Goal: Task Accomplishment & Management: Complete application form

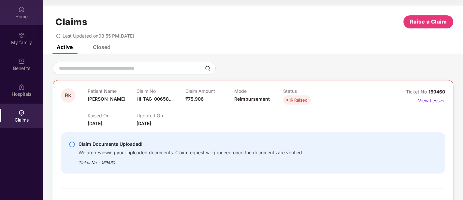
click at [18, 4] on div "Home" at bounding box center [21, 12] width 43 height 24
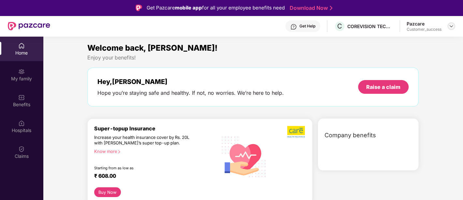
click at [450, 27] on img at bounding box center [451, 25] width 5 height 5
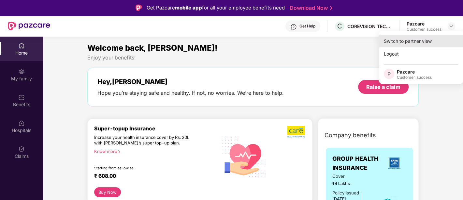
click at [436, 37] on div "Switch to partner view" at bounding box center [421, 41] width 85 height 13
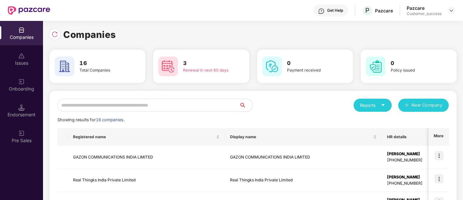
click at [154, 106] on input "text" at bounding box center [148, 104] width 182 height 13
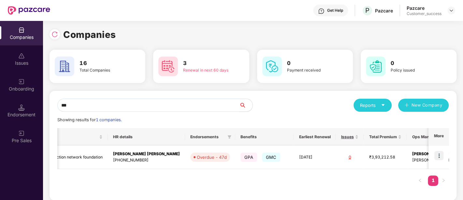
scroll to position [0, 183]
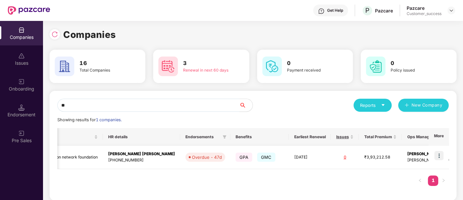
type input "*"
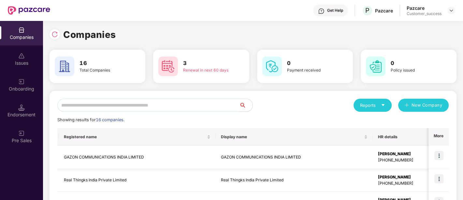
scroll to position [0, 0]
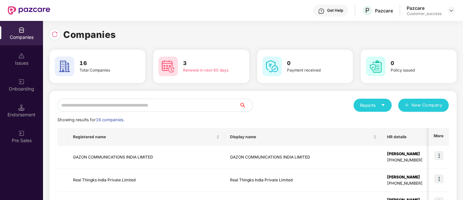
click at [156, 100] on input "text" at bounding box center [148, 104] width 182 height 13
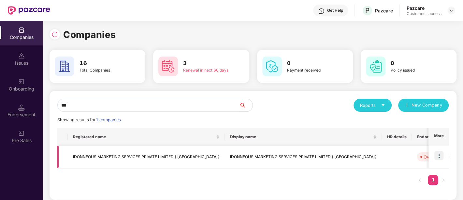
type input "***"
click at [439, 157] on img at bounding box center [439, 155] width 9 height 9
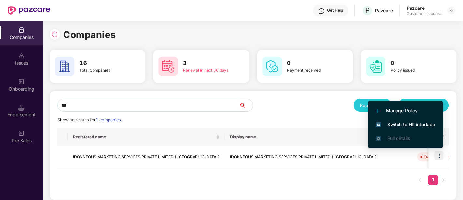
click at [412, 121] on span "Switch to HR interface" at bounding box center [405, 124] width 59 height 7
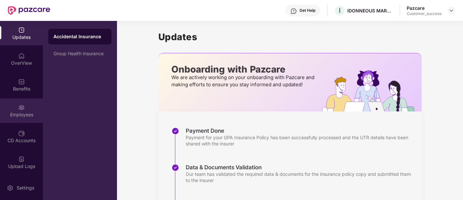
click at [20, 107] on img at bounding box center [21, 107] width 7 height 7
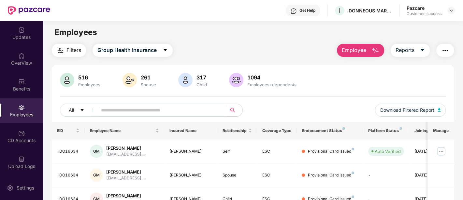
click at [358, 45] on button "Employee" at bounding box center [360, 50] width 47 height 13
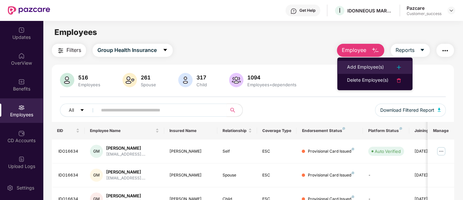
click at [359, 67] on div "Add Employee(s)" at bounding box center [365, 67] width 37 height 8
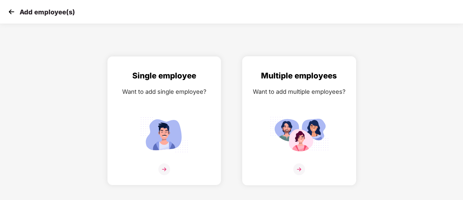
click at [305, 124] on img at bounding box center [299, 134] width 59 height 41
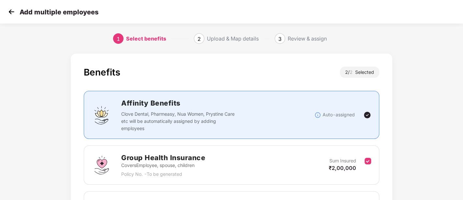
scroll to position [86, 0]
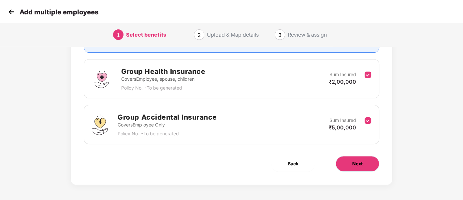
click at [351, 158] on button "Next" at bounding box center [358, 164] width 44 height 16
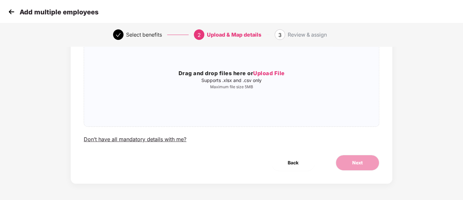
scroll to position [0, 0]
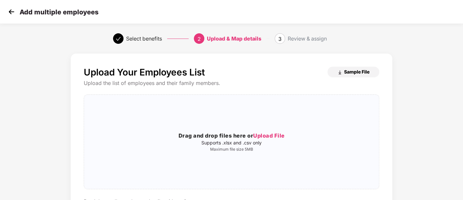
click at [354, 72] on span "Sample File" at bounding box center [356, 71] width 25 height 6
